Goal: Information Seeking & Learning: Find specific page/section

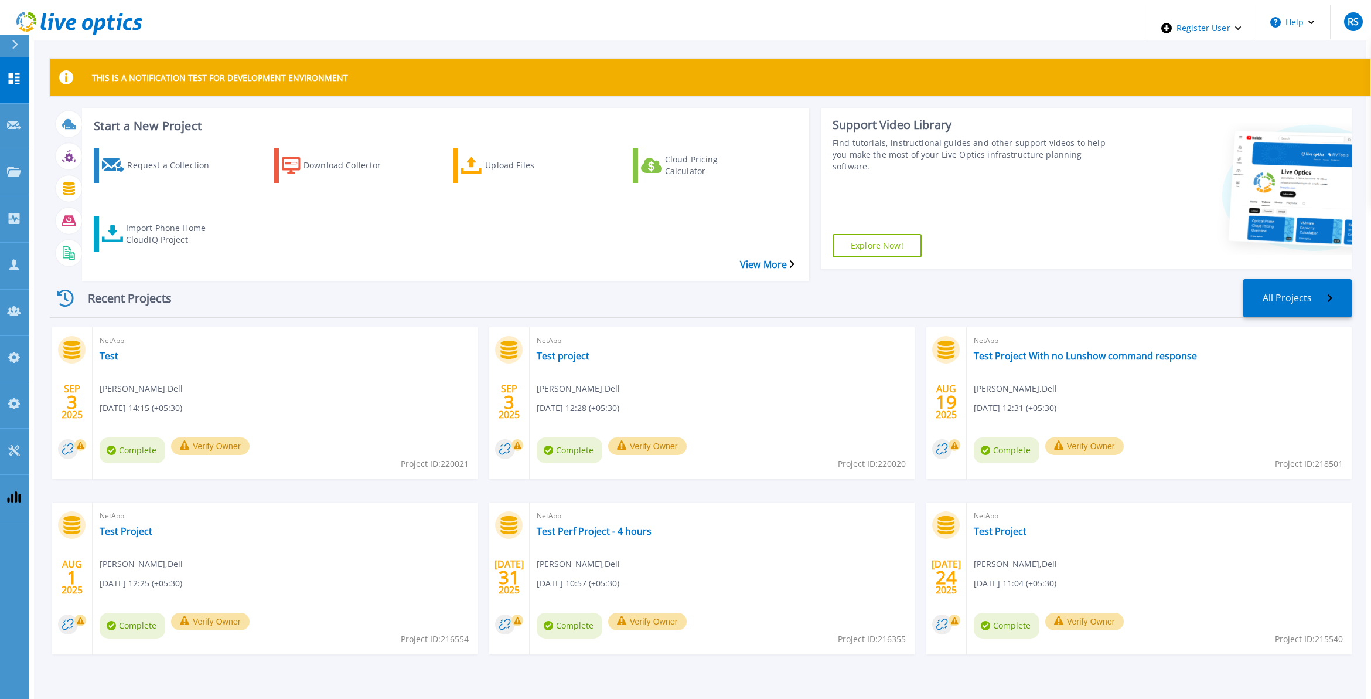
drag, startPoint x: 360, startPoint y: 288, endPoint x: 201, endPoint y: 264, distance: 161.3
click at [359, 288] on div "Recent Projects All Projects" at bounding box center [701, 298] width 1302 height 39
click at [23, 150] on link "Projects Projects" at bounding box center [14, 173] width 29 height 46
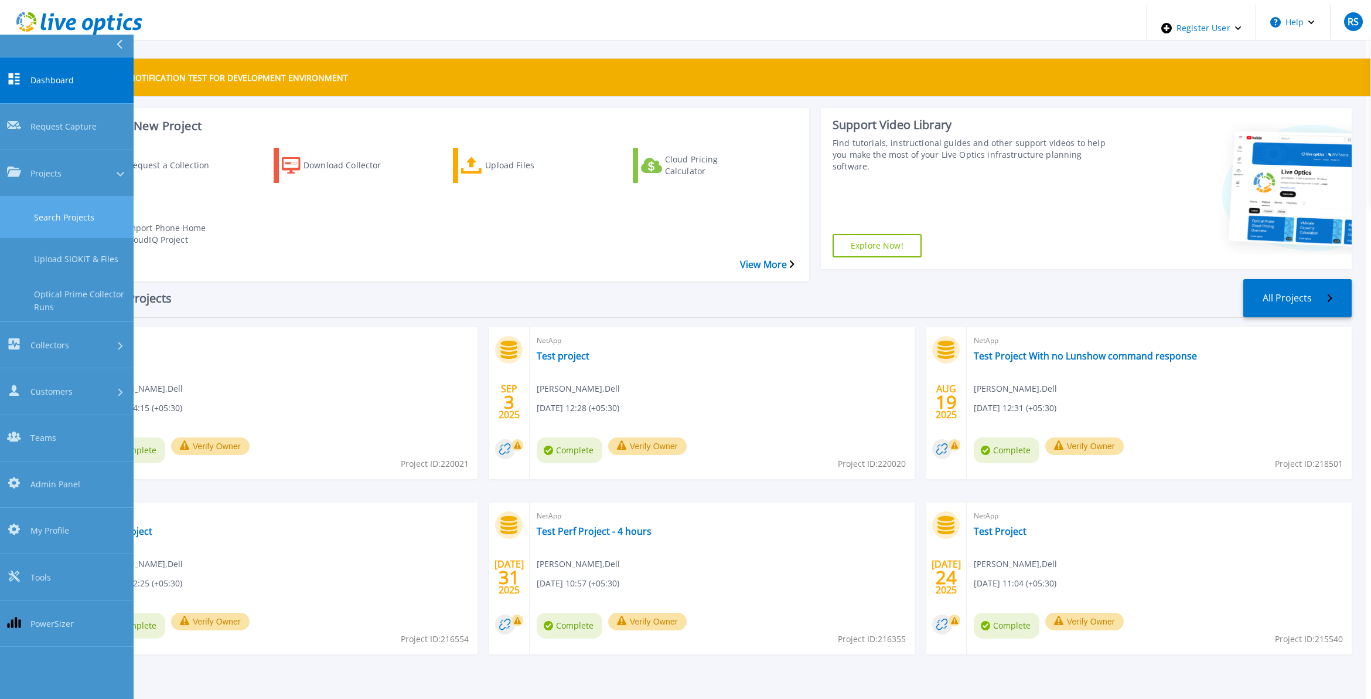
click at [88, 196] on link "Search Projects" at bounding box center [67, 217] width 134 height 42
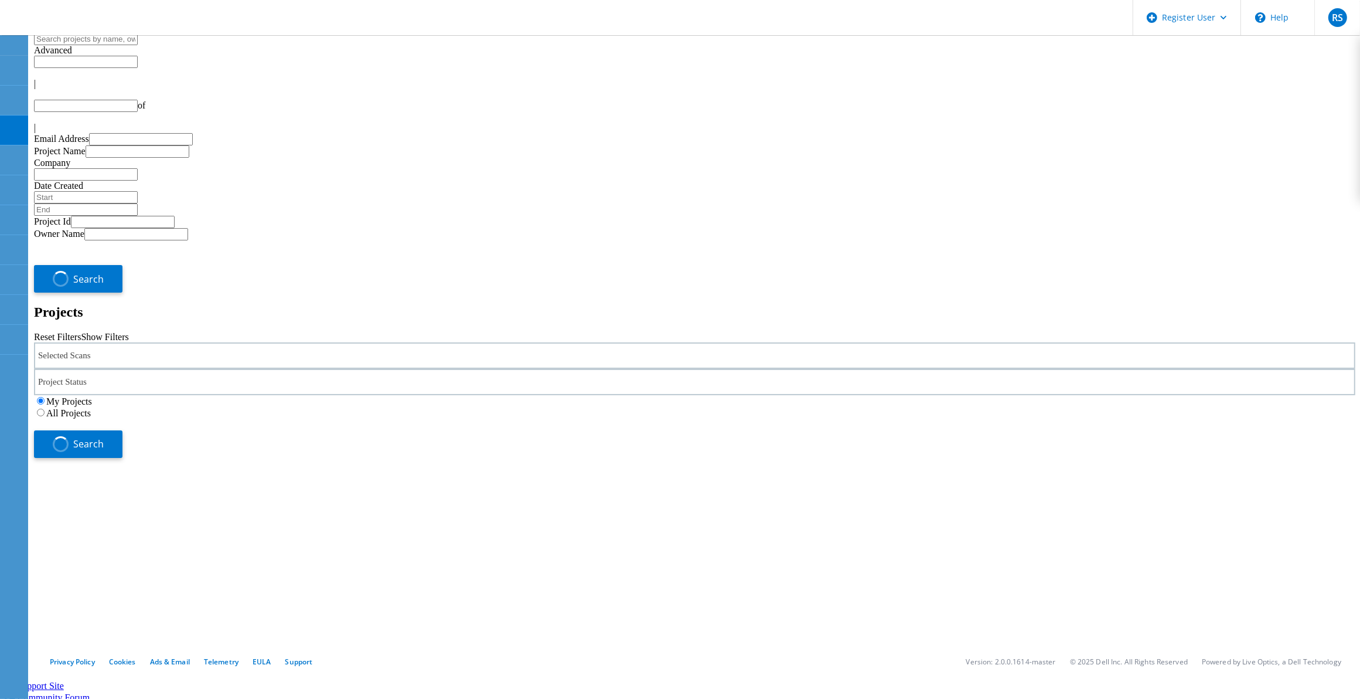
type input "1"
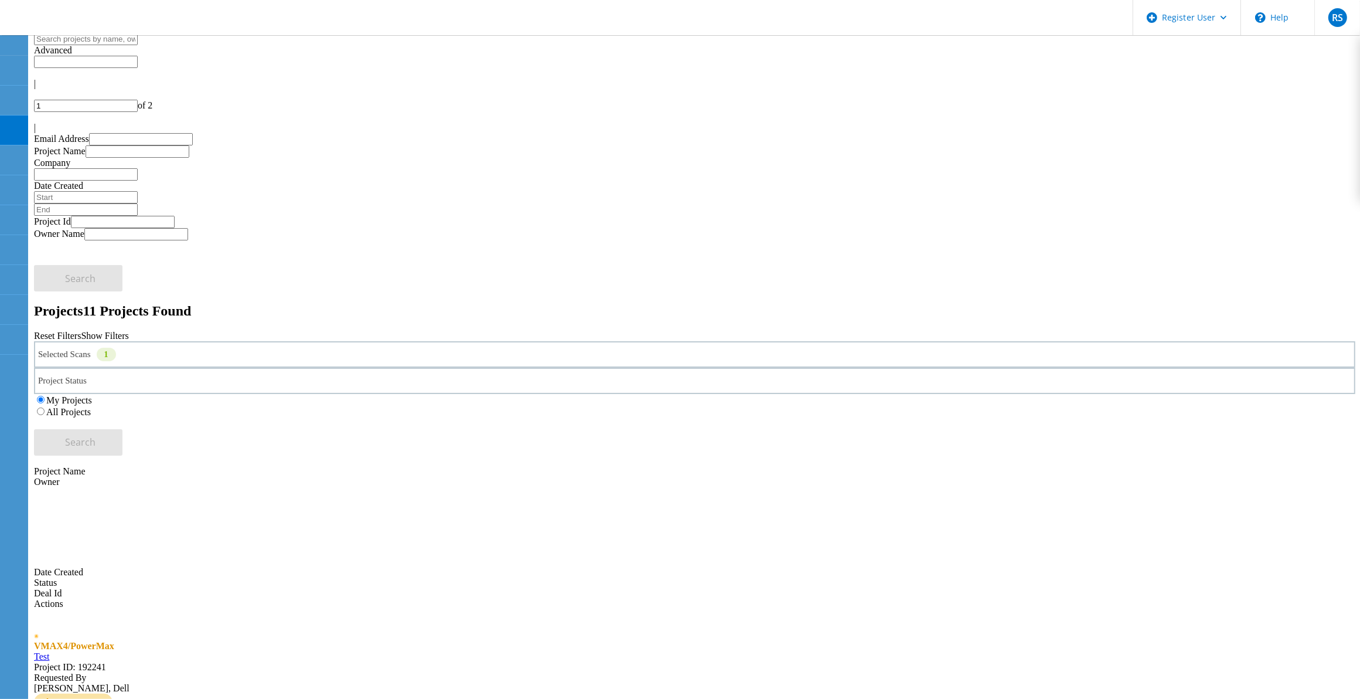
click at [1093, 394] on div "My Projects All Projects" at bounding box center [695, 405] width 1322 height 23
click at [91, 407] on label "All Projects" at bounding box center [68, 412] width 45 height 10
click at [45, 407] on input "All Projects" at bounding box center [41, 411] width 8 height 8
click at [321, 341] on div "Selected Scans 1" at bounding box center [695, 354] width 1322 height 26
click at [322, 341] on div "Selected Scans 1" at bounding box center [695, 354] width 1322 height 26
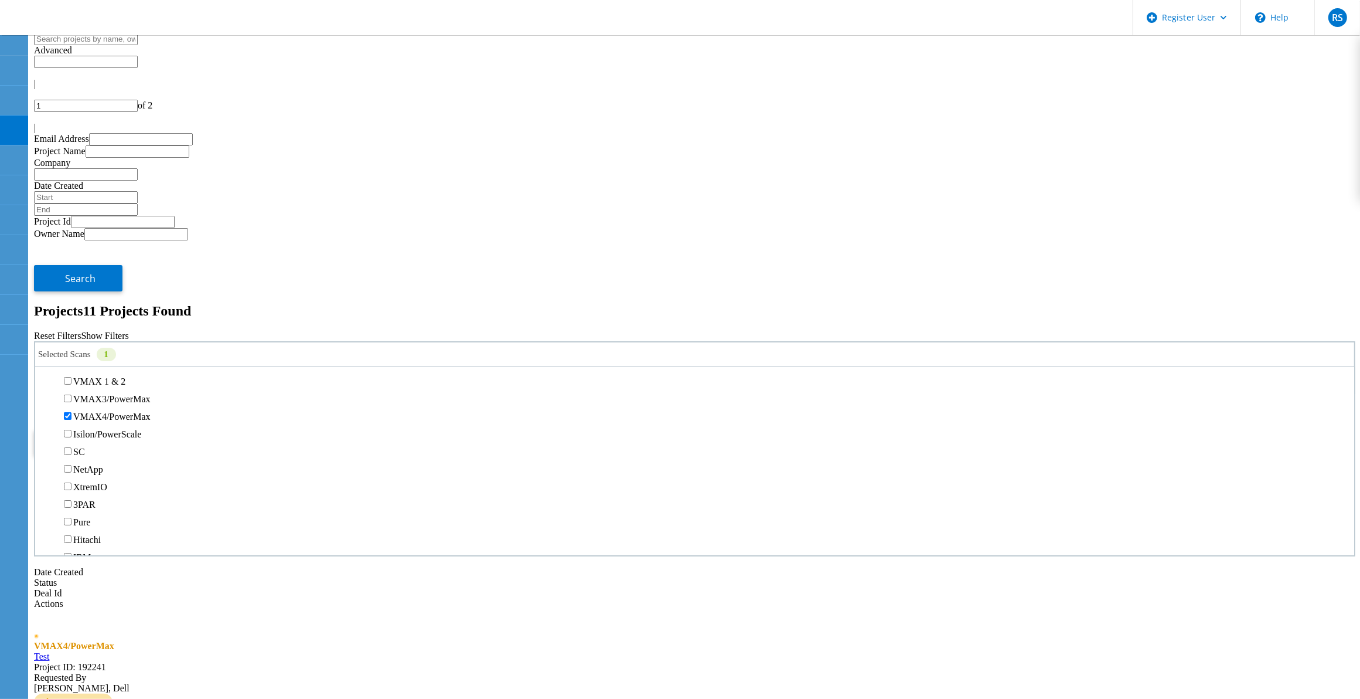
scroll to position [293, 0]
click at [92, 387] on label "VMAX4/PowerMax" at bounding box center [111, 392] width 77 height 10
click at [72, 387] on input "VMAX4/PowerMax" at bounding box center [68, 391] width 8 height 8
click at [103, 282] on label "Avamar" at bounding box center [87, 287] width 29 height 10
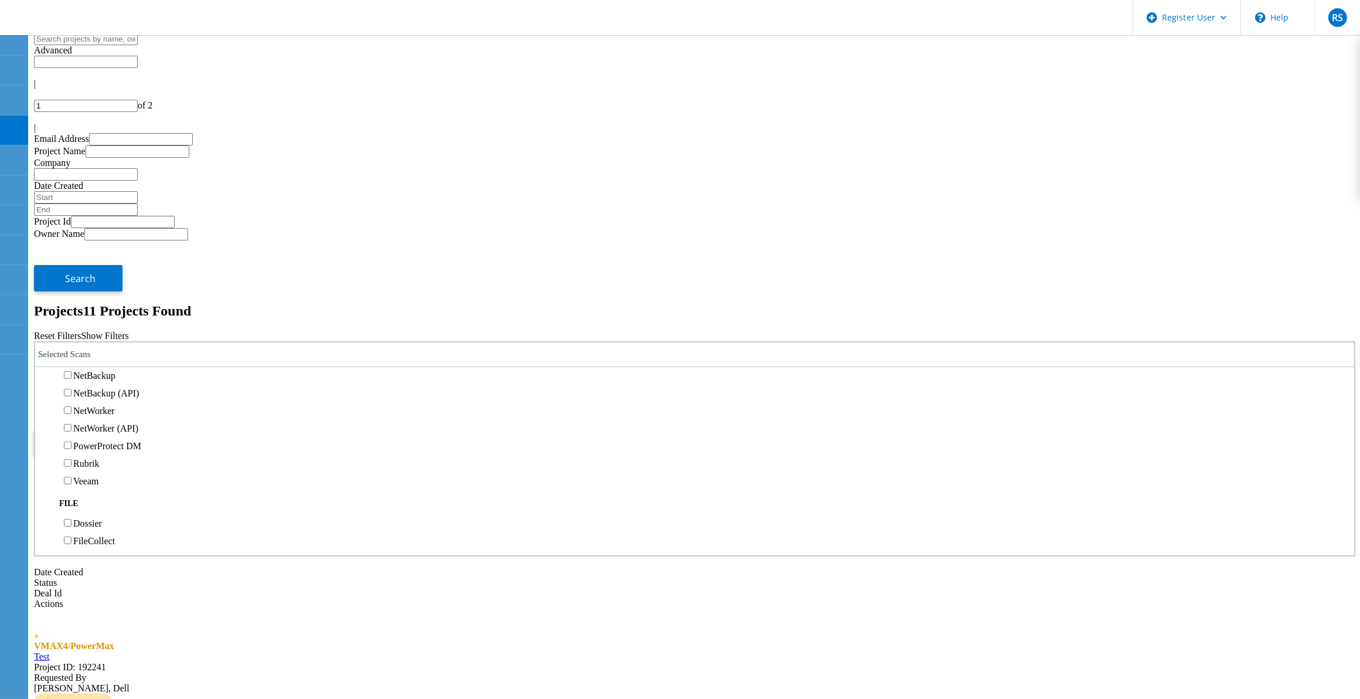
click at [72, 283] on input "Avamar" at bounding box center [68, 287] width 8 height 8
click at [96, 435] on span "Search" at bounding box center [81, 441] width 30 height 13
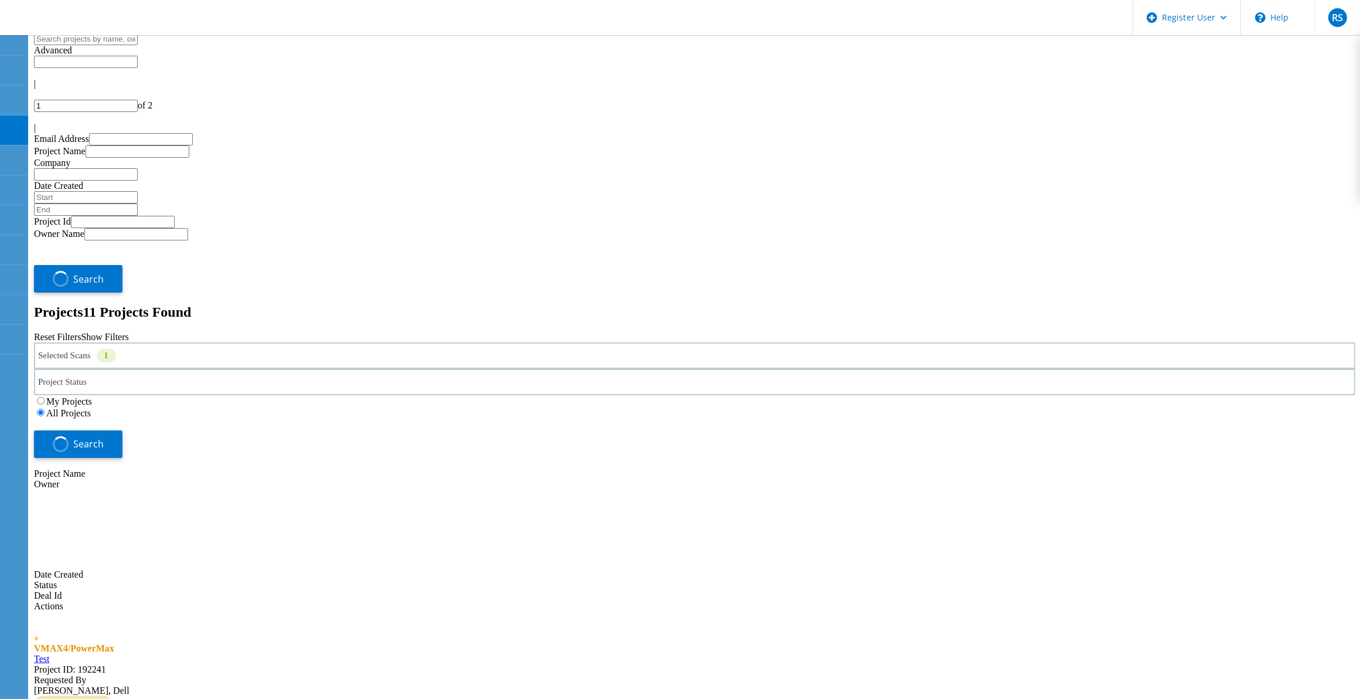
click at [976, 342] on div "Selected Scans 1 Project Status In Progress Complete Published Anonymous Archiv…" at bounding box center [695, 399] width 1322 height 115
click at [100, 651] on link "Avamartests_new" at bounding box center [67, 656] width 66 height 10
